Goal: Find specific page/section: Find specific page/section

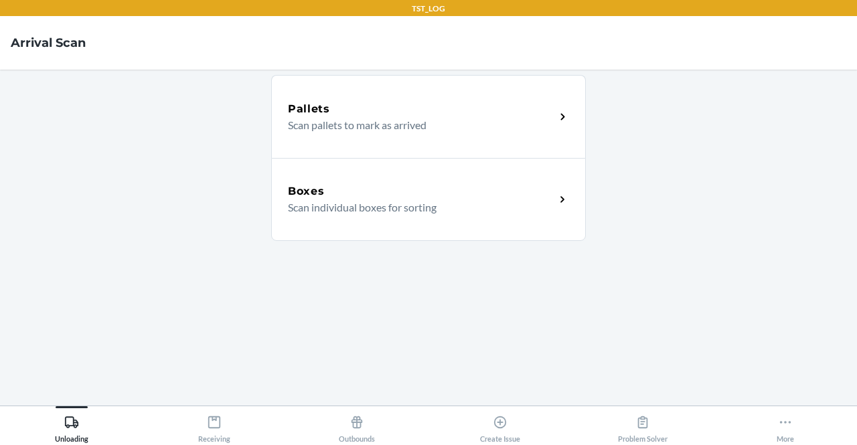
click at [366, 142] on div "Pallets Scan pallets to mark as arrived" at bounding box center [428, 116] width 315 height 83
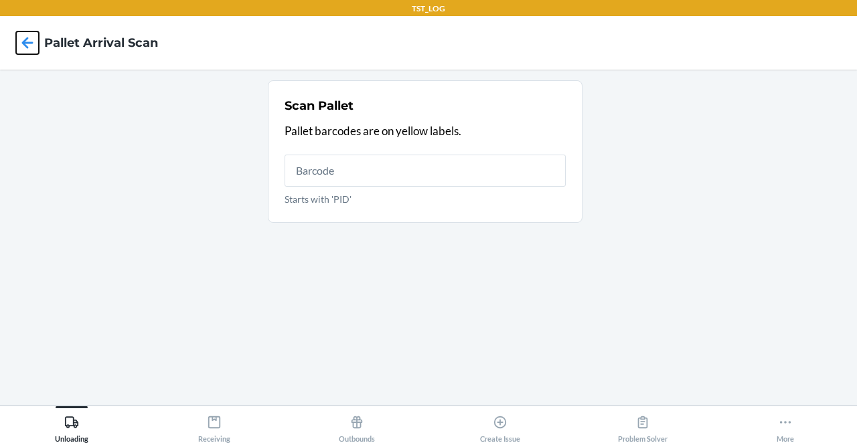
click at [27, 48] on icon at bounding box center [27, 42] width 11 height 11
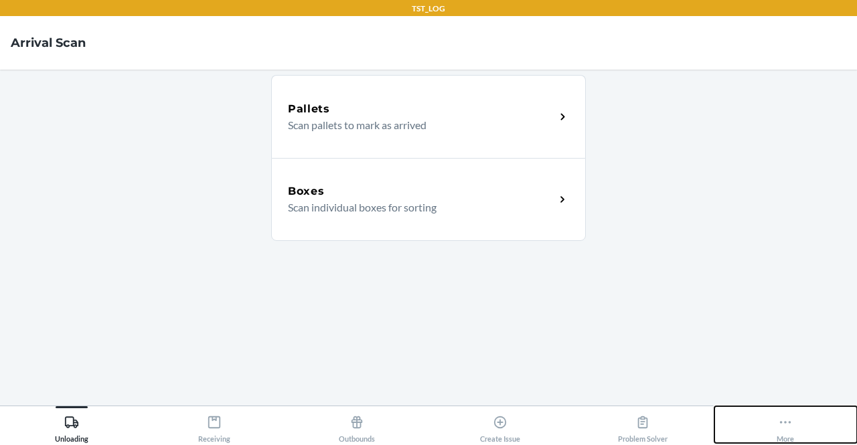
click at [786, 427] on icon at bounding box center [785, 422] width 15 height 15
